Goal: Task Accomplishment & Management: Use online tool/utility

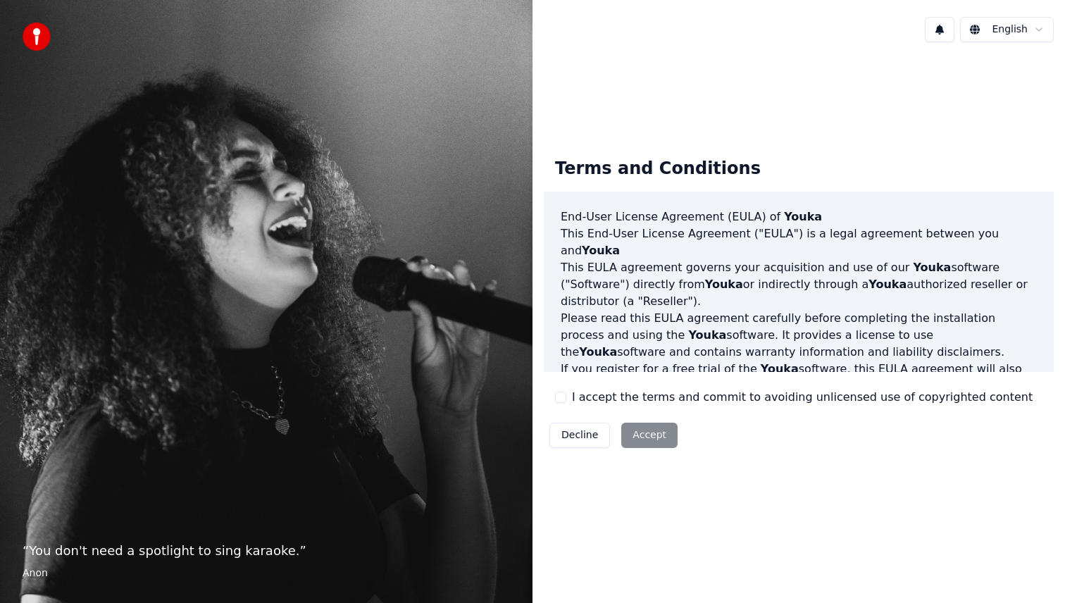
click at [557, 397] on button "I accept the terms and commit to avoiding unlicensed use of copyrighted content" at bounding box center [560, 397] width 11 height 11
click at [638, 431] on button "Accept" at bounding box center [649, 435] width 56 height 25
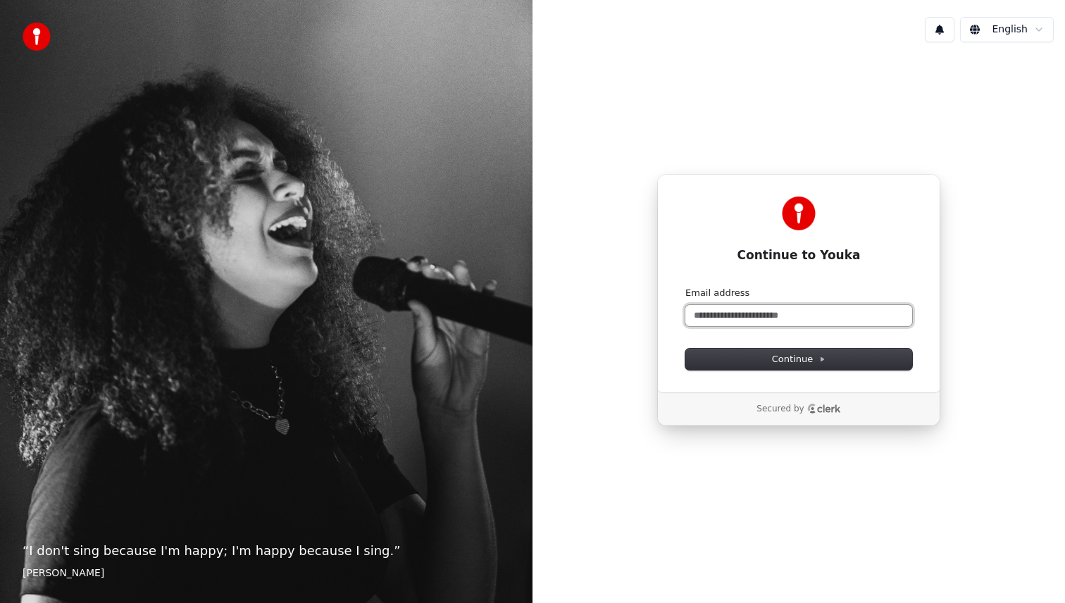
click at [711, 317] on input "Email address" at bounding box center [799, 315] width 227 height 21
click at [746, 361] on button "Continue" at bounding box center [799, 359] width 227 height 21
type input "**********"
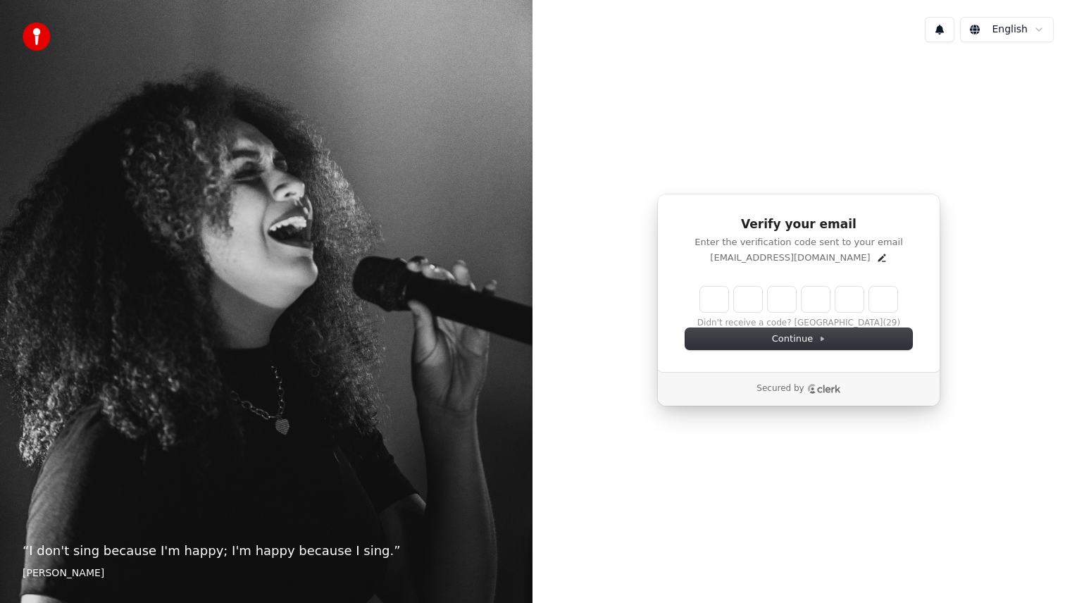
click at [710, 299] on input "Enter verification code" at bounding box center [798, 299] width 197 height 25
type input "******"
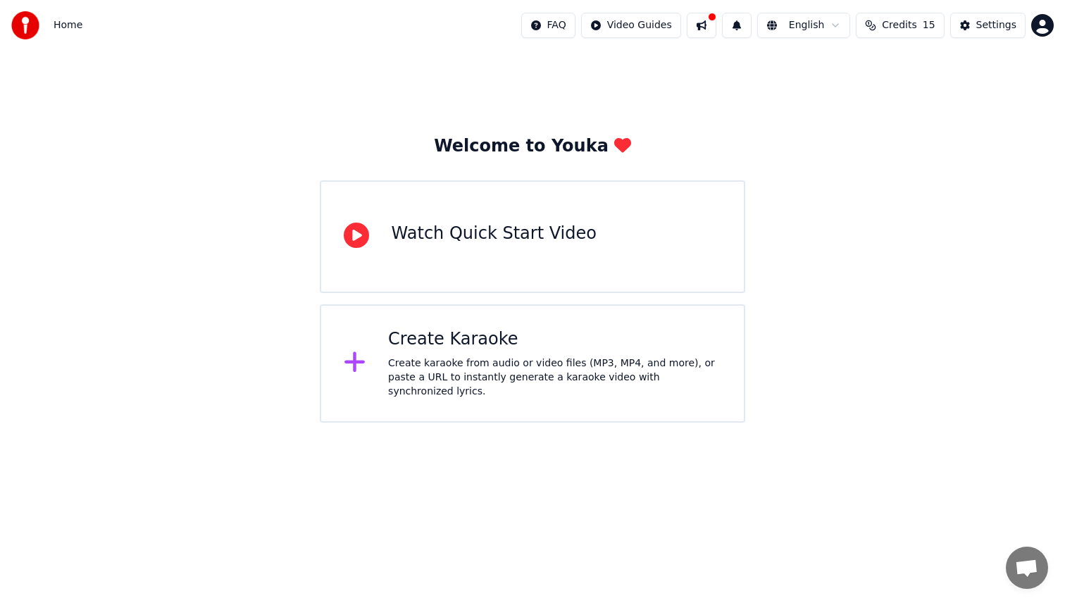
click at [543, 395] on div "Create Karaoke Create karaoke from audio or video files (MP3, MP4, and more), o…" at bounding box center [533, 363] width 426 height 118
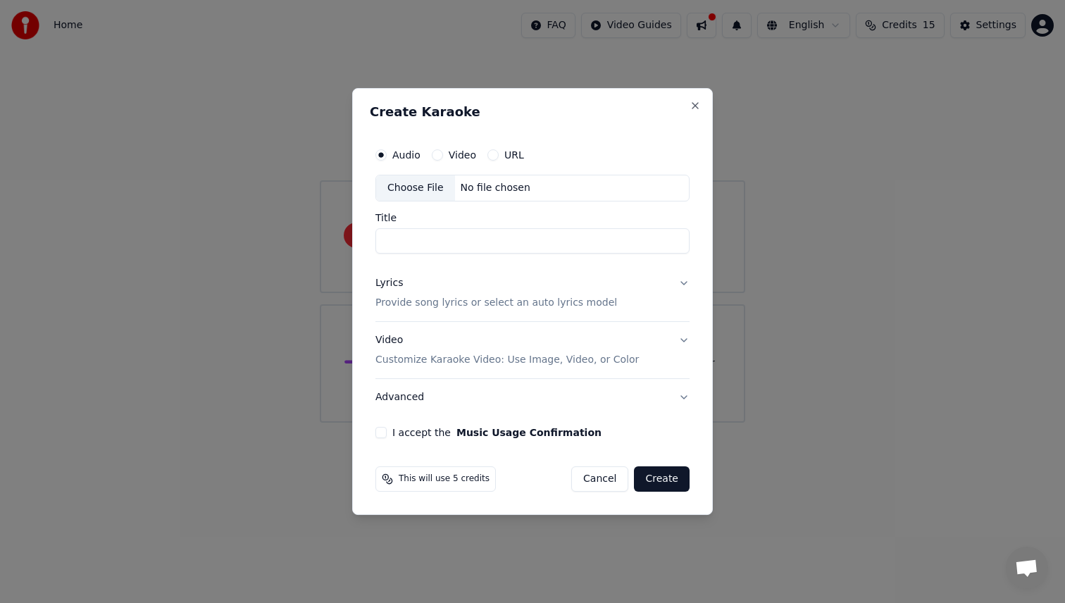
click at [606, 274] on button "Lyrics Provide song lyrics or select an auto lyrics model" at bounding box center [533, 293] width 314 height 56
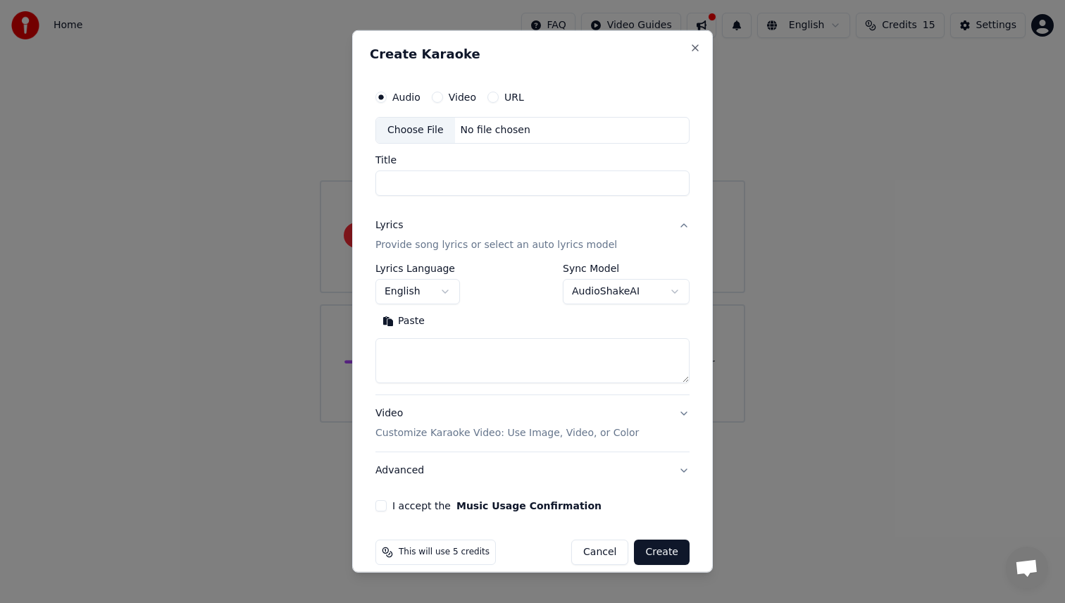
click at [673, 225] on button "Lyrics Provide song lyrics or select an auto lyrics model" at bounding box center [533, 235] width 314 height 56
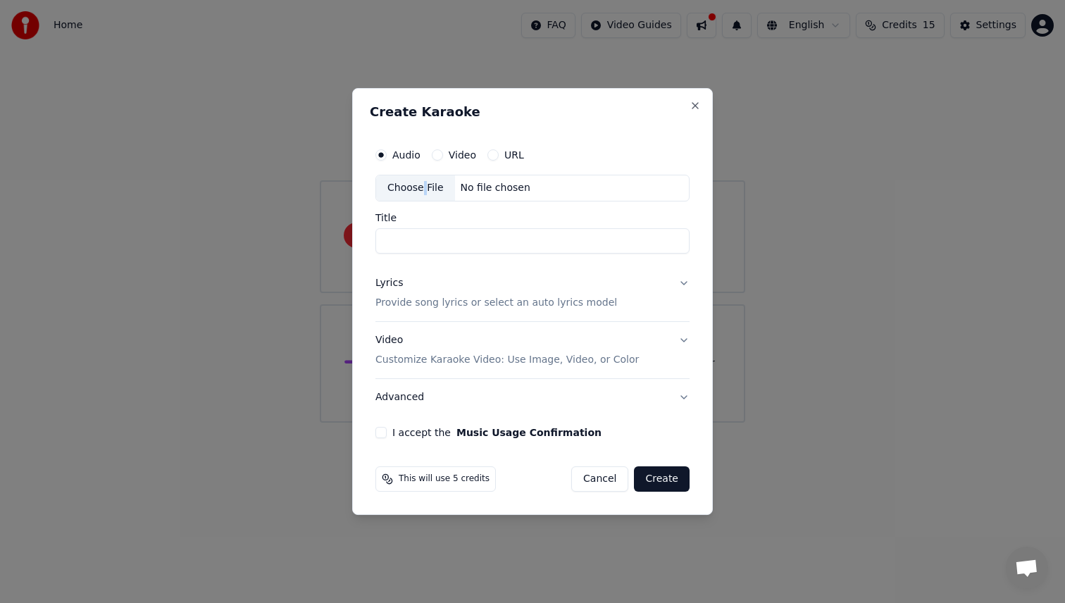
click at [423, 185] on div "Choose File" at bounding box center [415, 187] width 79 height 25
click at [500, 241] on input "Title" at bounding box center [533, 240] width 314 height 25
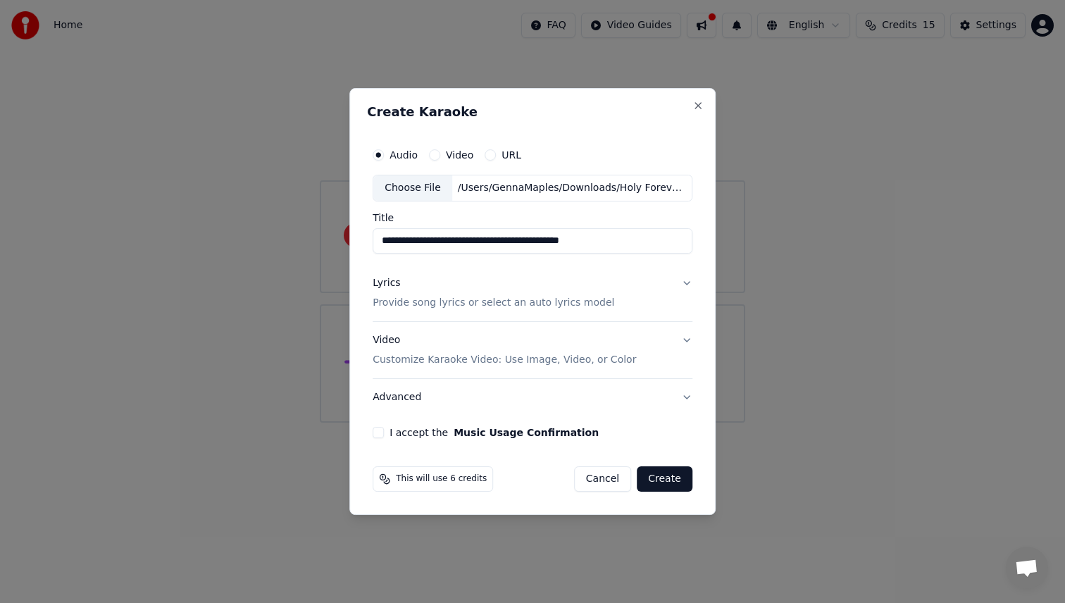
drag, startPoint x: 636, startPoint y: 239, endPoint x: 451, endPoint y: 240, distance: 185.3
click at [451, 240] on input "**********" at bounding box center [533, 240] width 320 height 25
type input "**********"
click at [376, 432] on button "I accept the Music Usage Confirmation" at bounding box center [378, 432] width 11 height 11
click at [657, 476] on button "Create" at bounding box center [665, 478] width 56 height 25
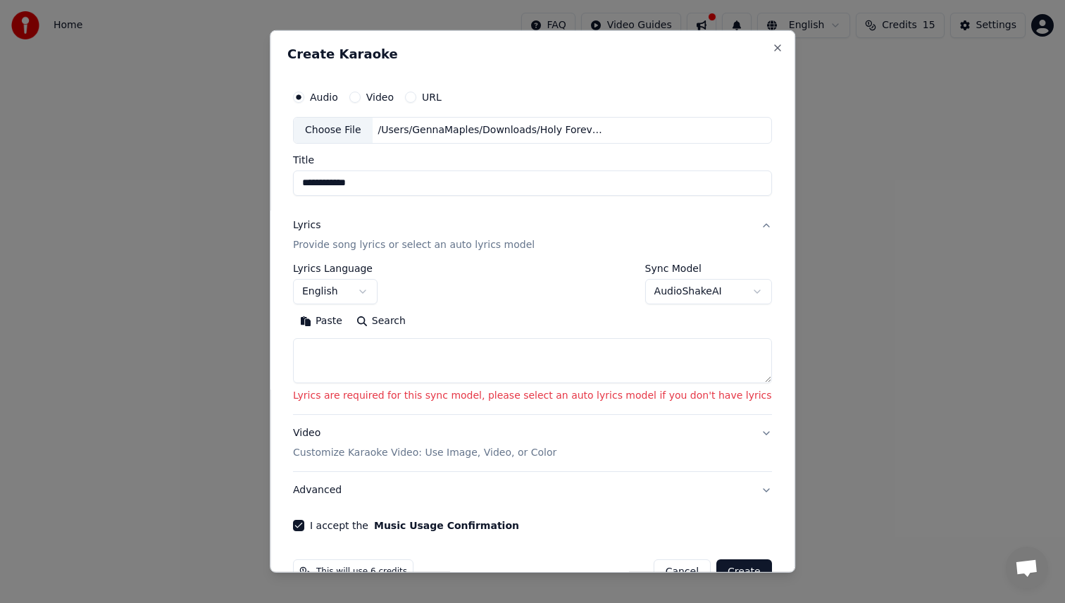
click at [487, 350] on textarea at bounding box center [532, 360] width 479 height 45
click at [361, 352] on textarea at bounding box center [532, 360] width 479 height 45
paste textarea "**********"
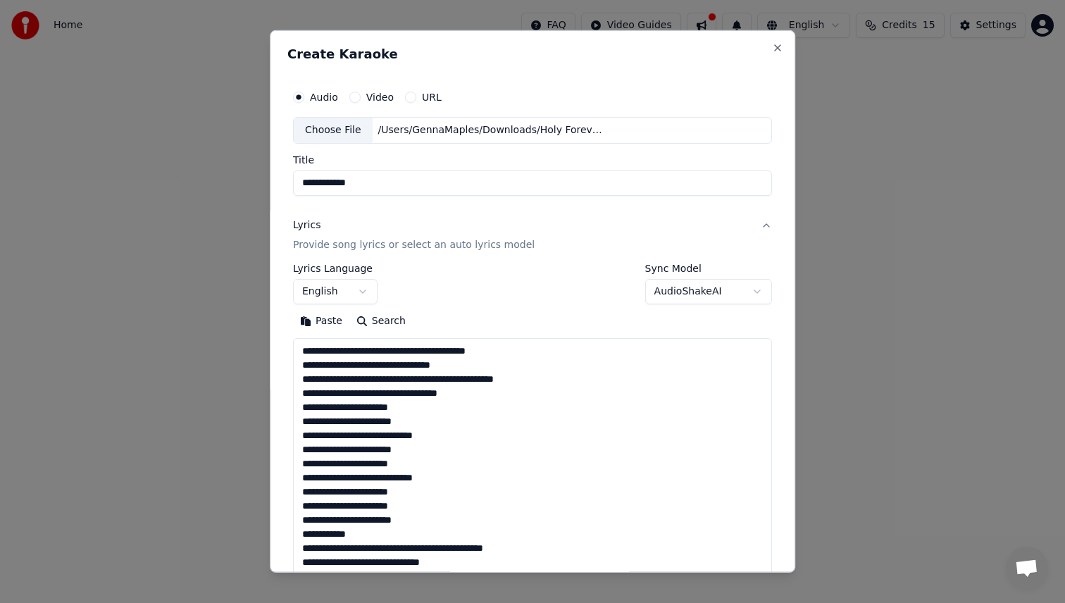
scroll to position [650, 0]
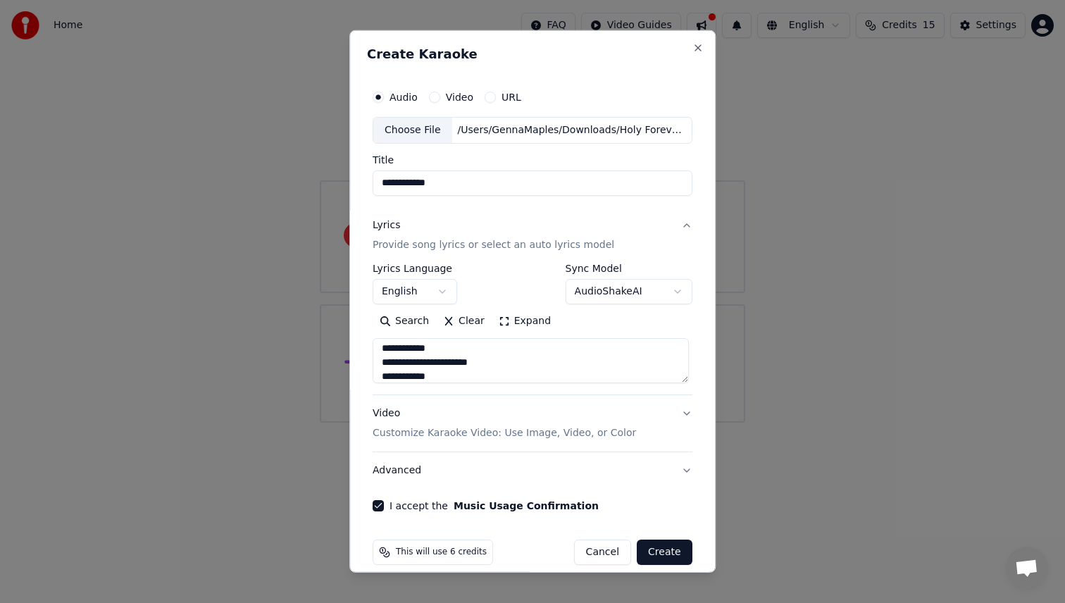
type textarea "**********"
click at [676, 554] on button "Create" at bounding box center [665, 552] width 56 height 25
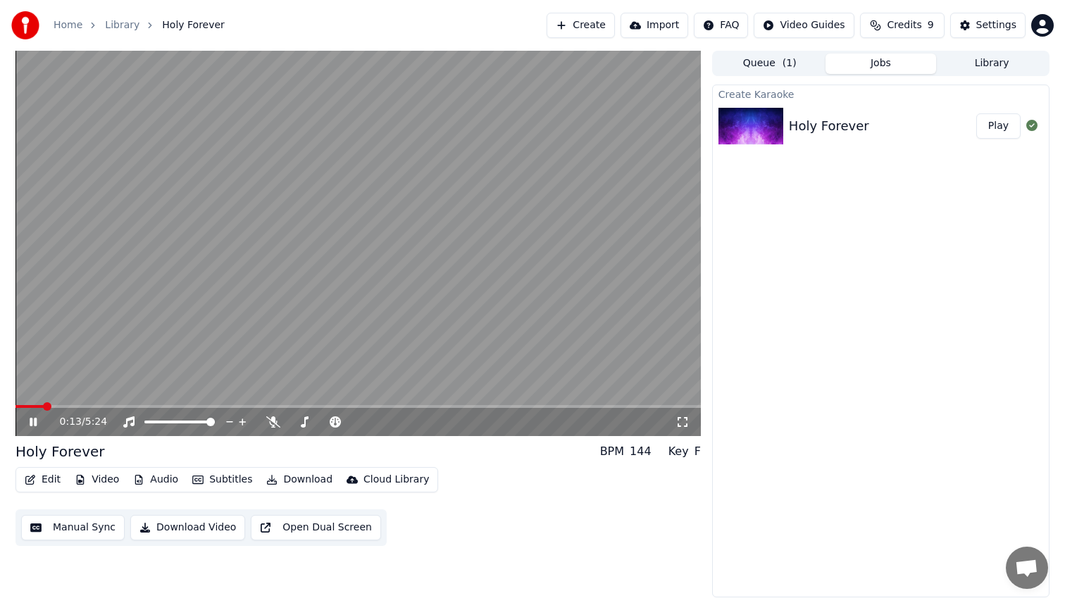
click at [97, 405] on span at bounding box center [359, 406] width 686 height 3
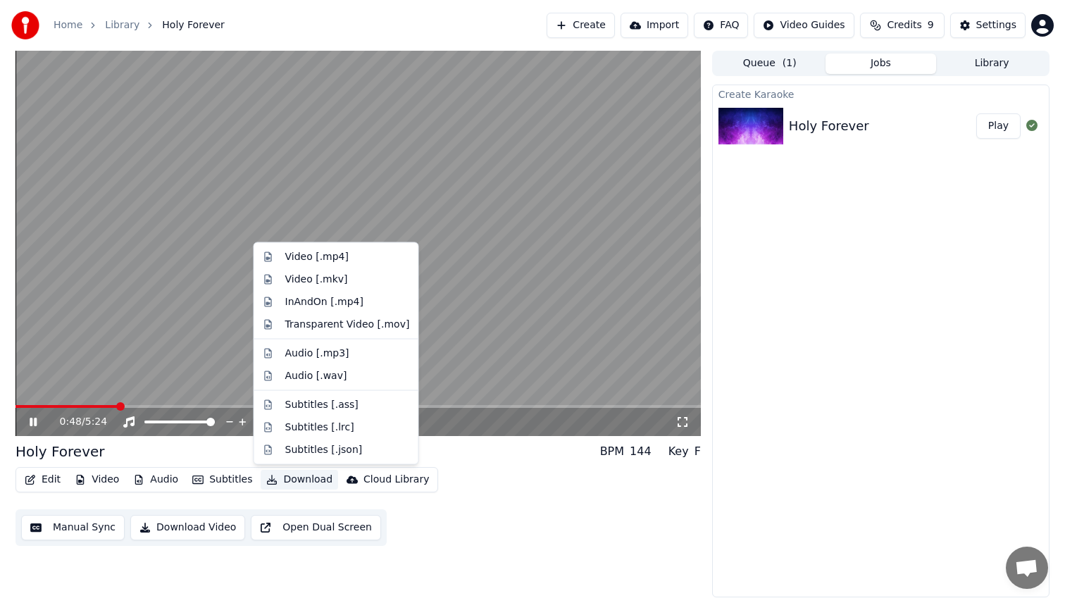
click at [305, 474] on button "Download" at bounding box center [300, 480] width 78 height 20
click at [321, 373] on div "Audio [.wav]" at bounding box center [316, 376] width 62 height 14
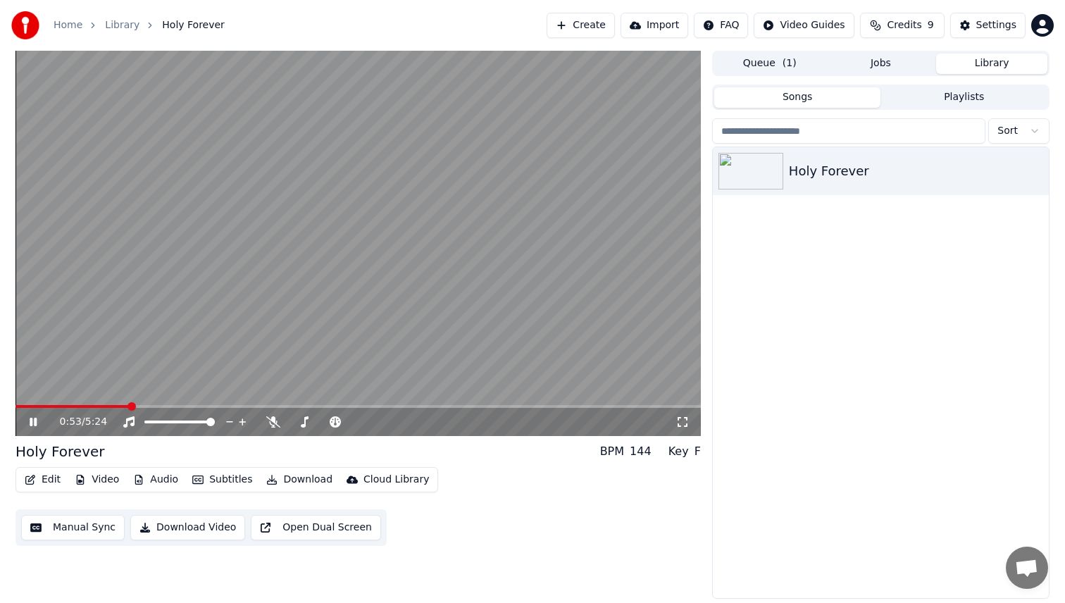
click at [979, 68] on button "Library" at bounding box center [991, 64] width 111 height 20
click at [202, 175] on video at bounding box center [359, 243] width 686 height 385
click at [300, 475] on button "Download" at bounding box center [300, 480] width 78 height 20
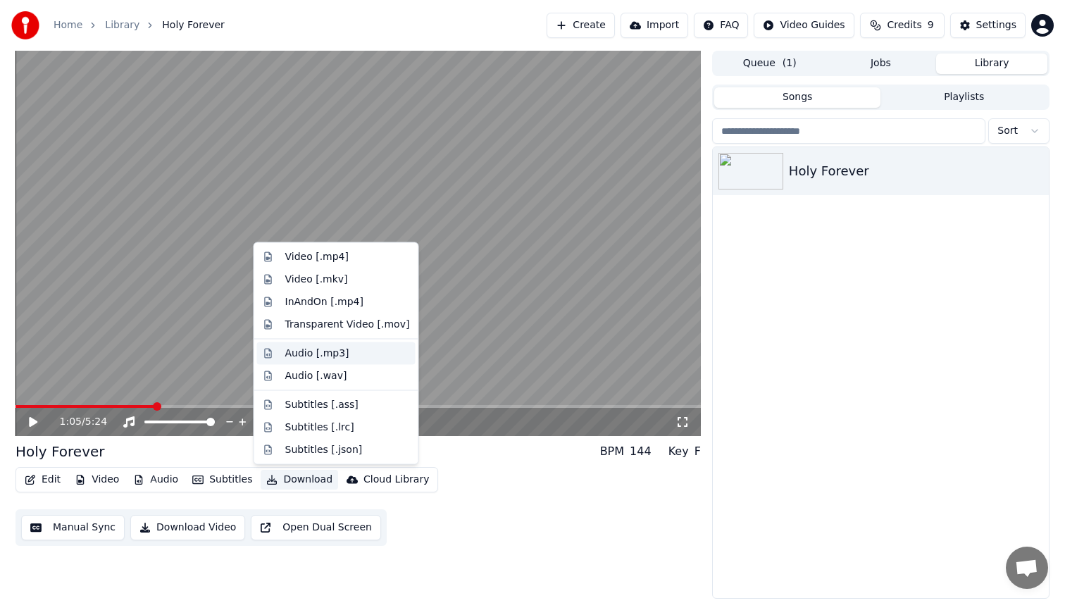
click at [325, 355] on div "Audio [.mp3]" at bounding box center [317, 353] width 64 height 14
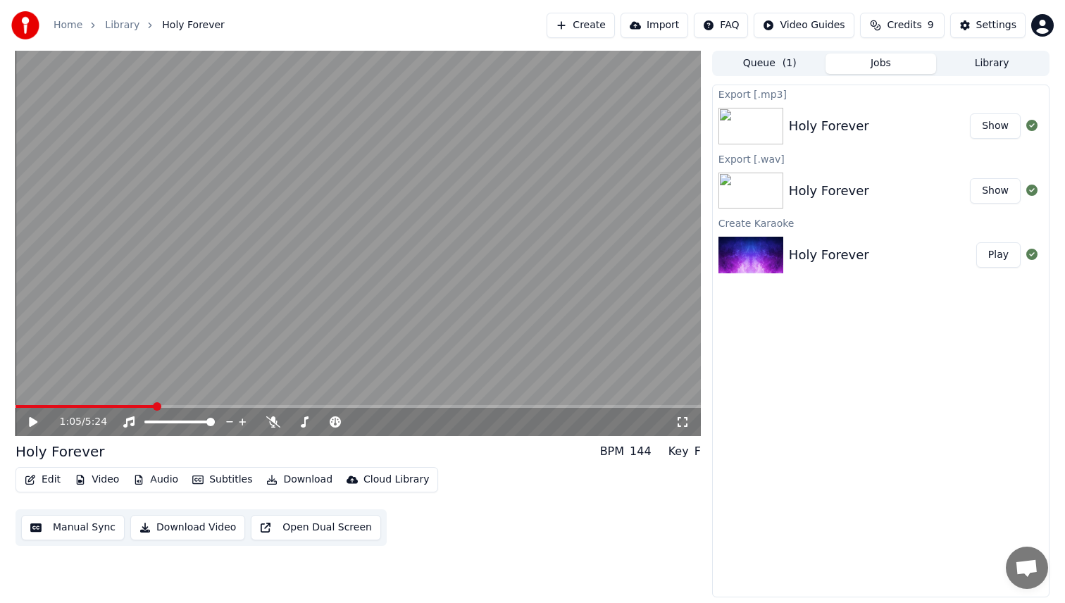
click at [388, 221] on video at bounding box center [359, 243] width 686 height 385
